Goal: Communication & Community: Answer question/provide support

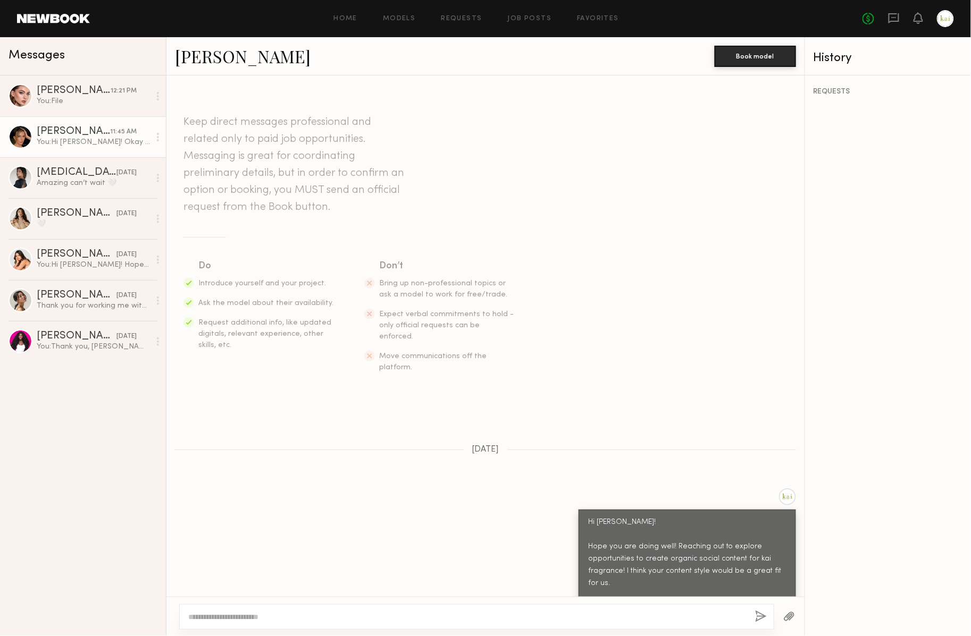
scroll to position [380, 0]
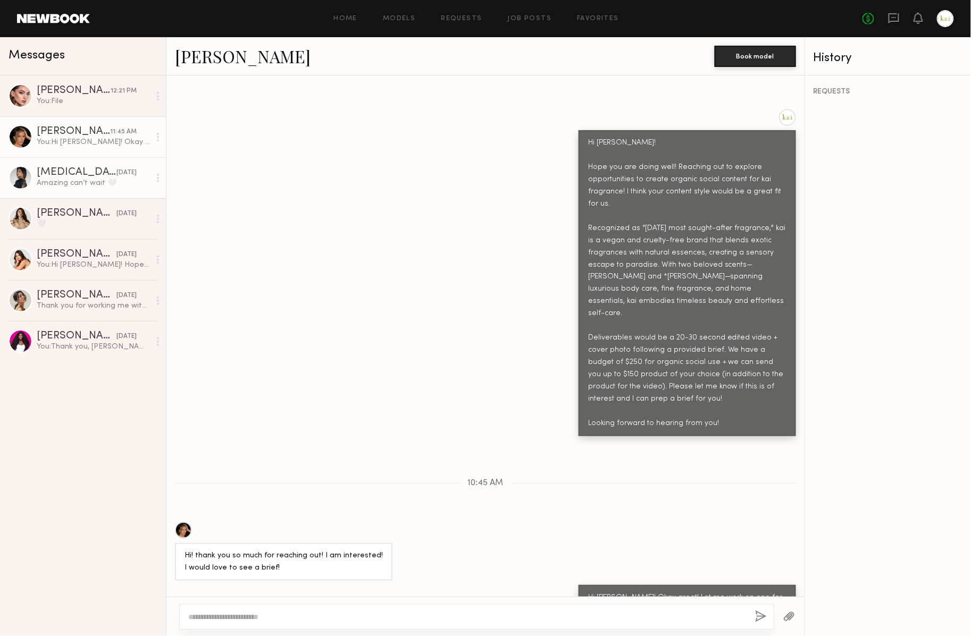
click at [66, 175] on div "[MEDICAL_DATA][PERSON_NAME]" at bounding box center [77, 172] width 80 height 11
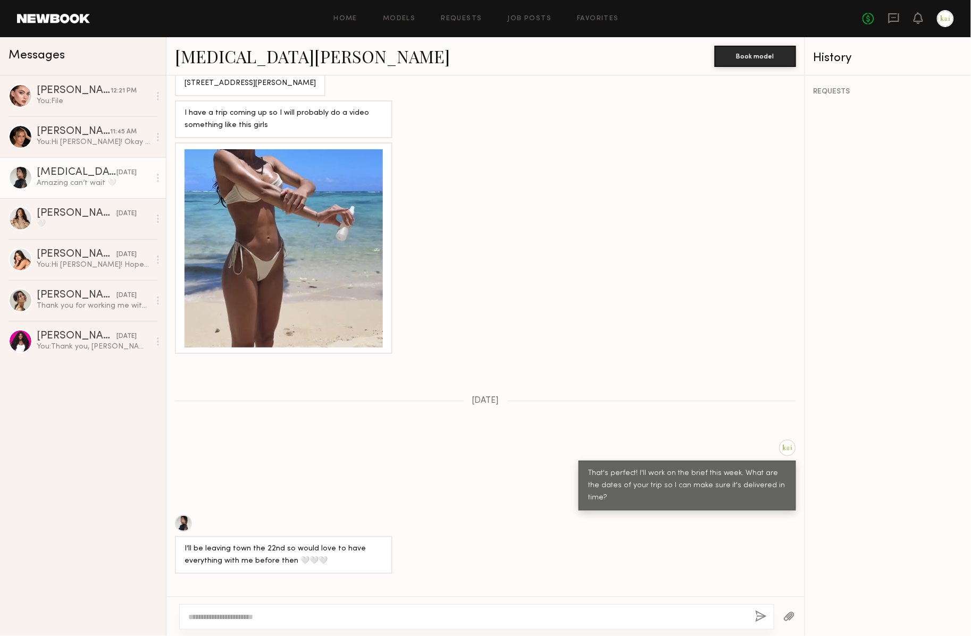
scroll to position [1516, 0]
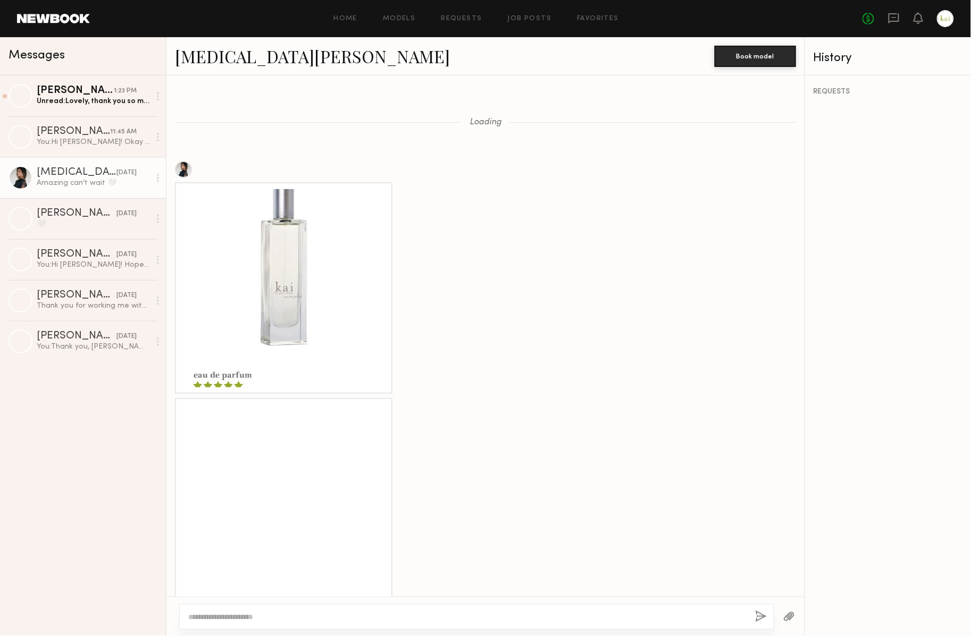
scroll to position [933, 0]
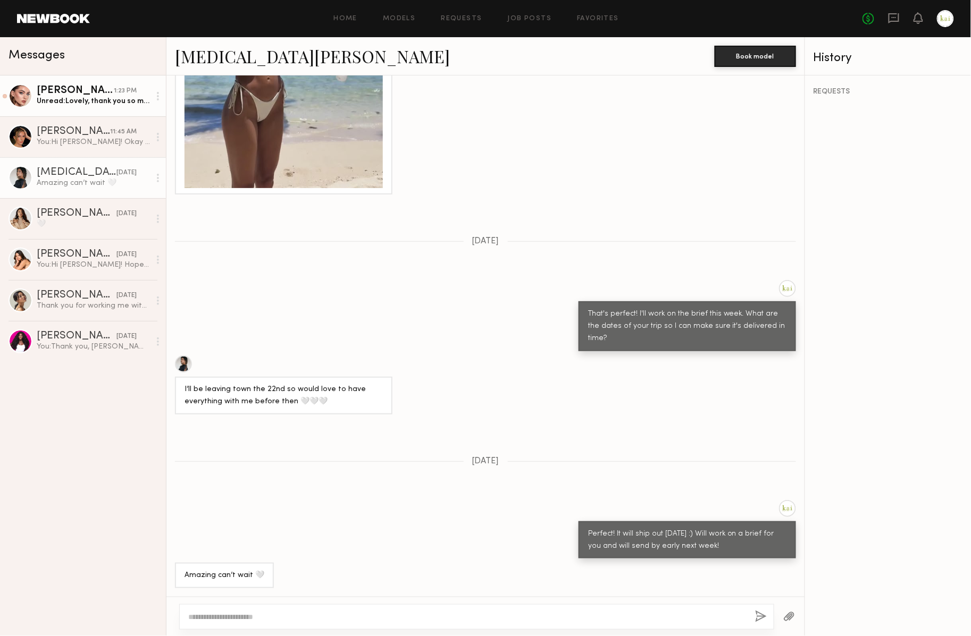
click at [85, 100] on div "Unread: Lovely, thank you so much for the update! Do you have a timeframe in mi…" at bounding box center [93, 101] width 113 height 10
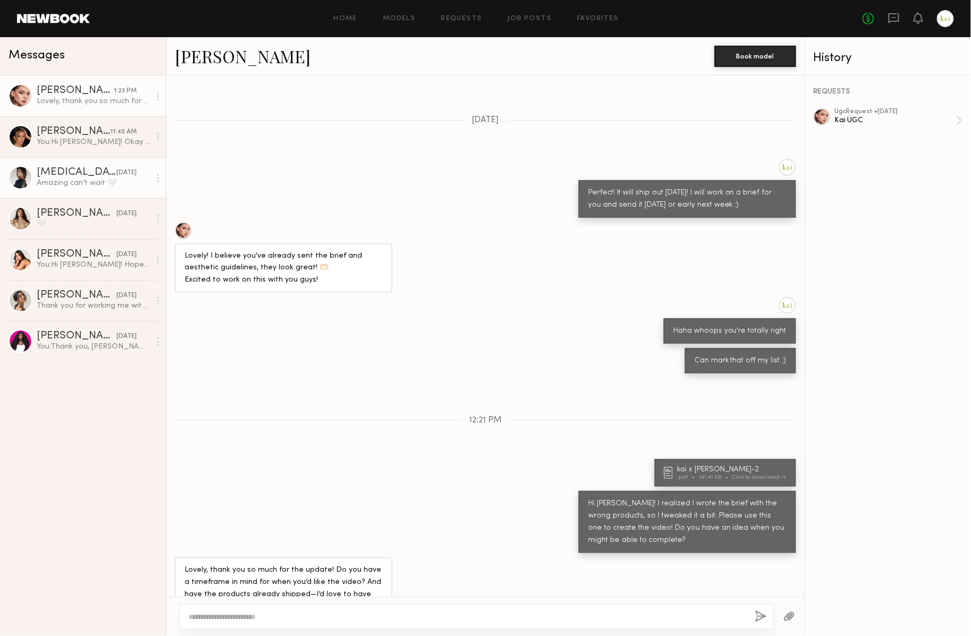
click at [80, 179] on div "Amazing can’t wait 🤍" at bounding box center [93, 183] width 113 height 10
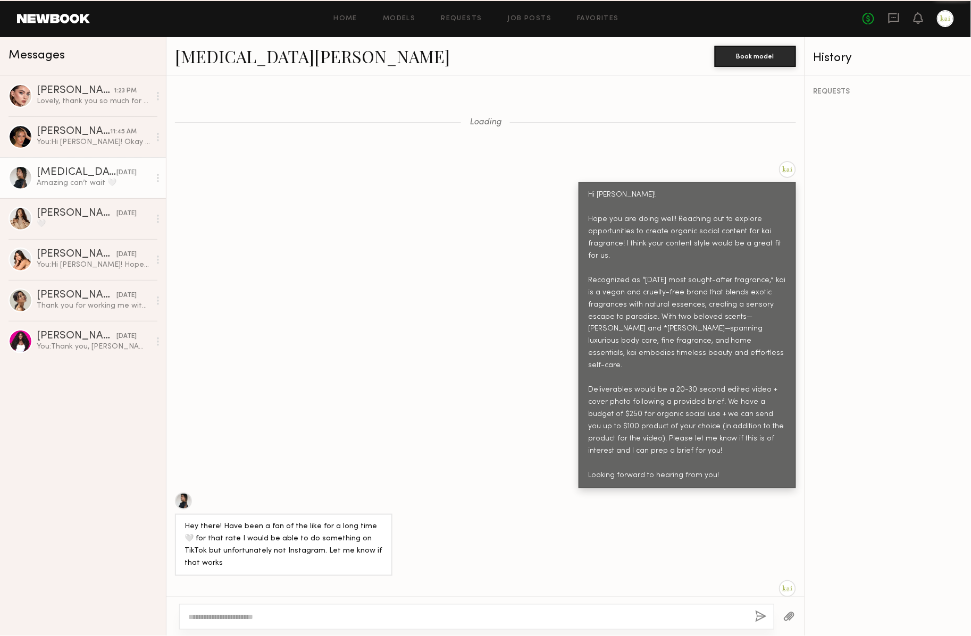
scroll to position [1696, 0]
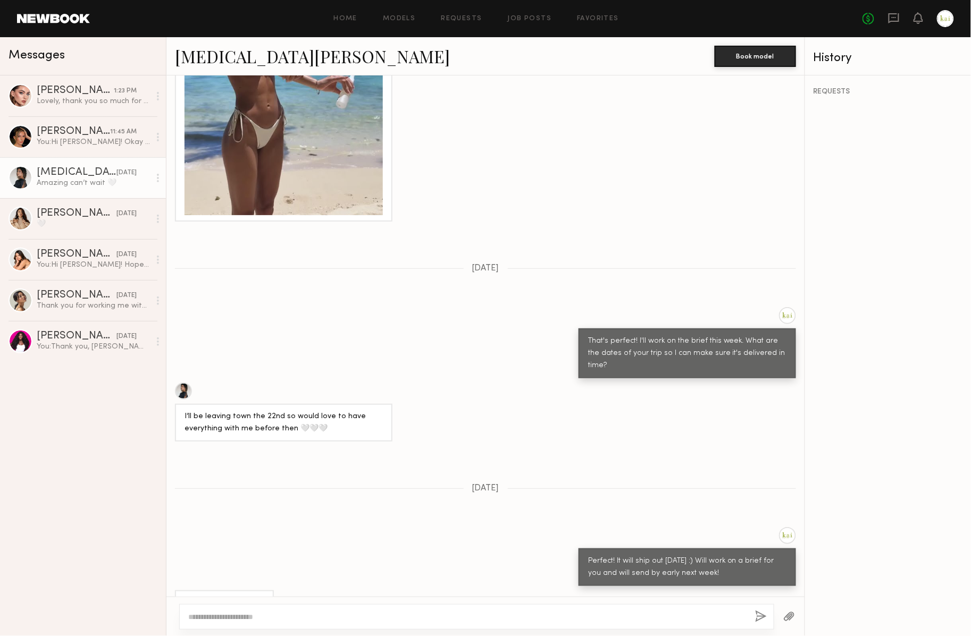
click at [616, 604] on div at bounding box center [476, 617] width 595 height 26
click at [612, 611] on div at bounding box center [476, 617] width 595 height 26
click at [606, 622] on textarea at bounding box center [467, 617] width 558 height 11
click at [778, 618] on div at bounding box center [789, 617] width 30 height 26
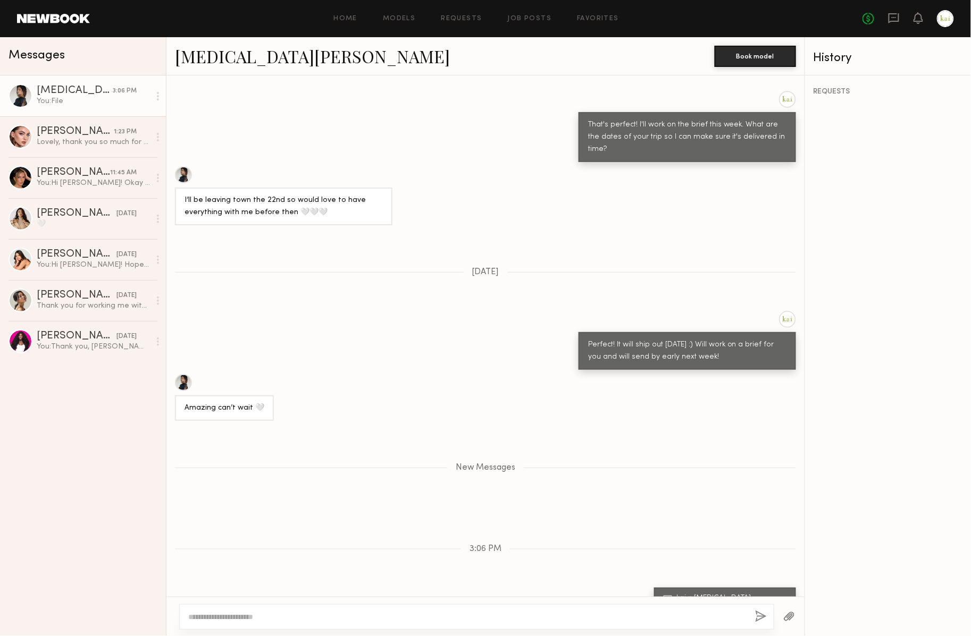
click at [755, 611] on button "button" at bounding box center [761, 617] width 12 height 13
click at [783, 611] on button "button" at bounding box center [789, 617] width 12 height 13
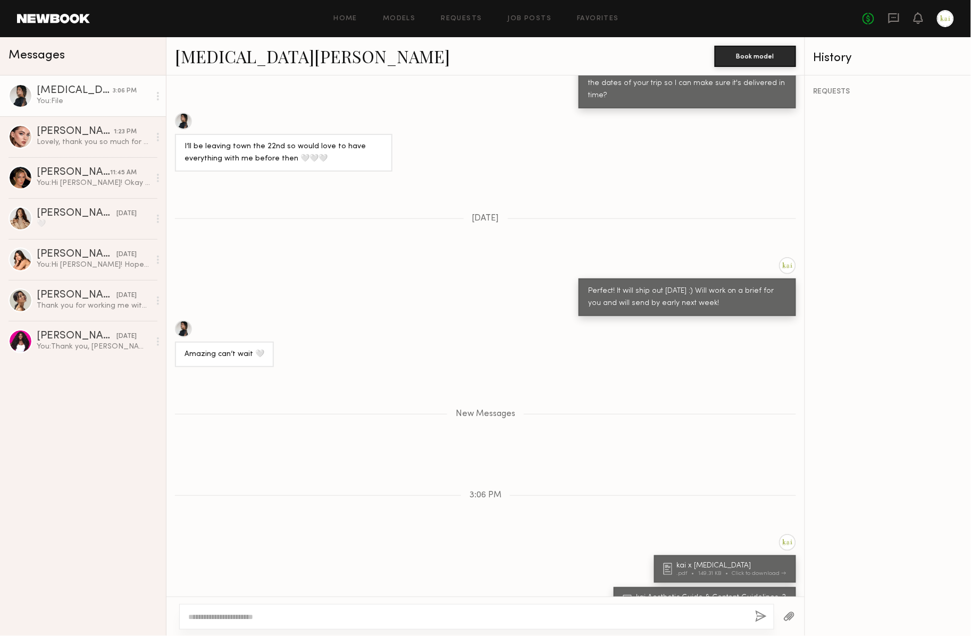
click at [586, 615] on textarea at bounding box center [467, 617] width 558 height 11
type textarea "**********"
click at [755, 611] on button "button" at bounding box center [761, 617] width 12 height 13
